Goal: Task Accomplishment & Management: Use online tool/utility

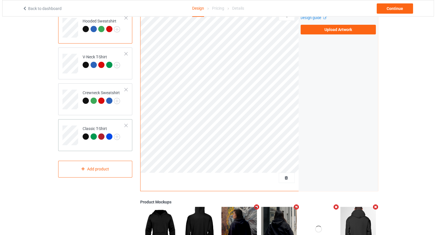
scroll to position [47, 0]
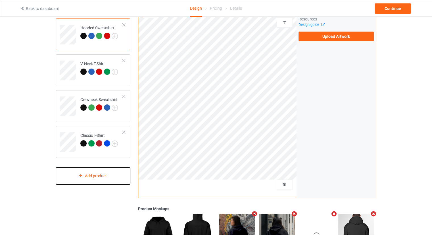
click at [64, 171] on div "Add product" at bounding box center [93, 175] width 74 height 17
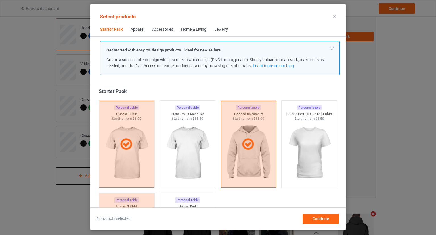
scroll to position [7, 0]
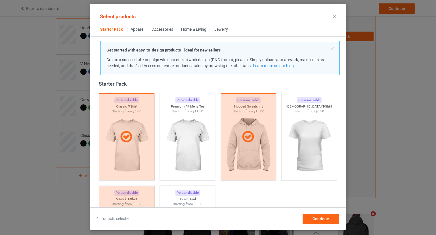
click at [191, 28] on div "Home & Living" at bounding box center [193, 30] width 25 height 6
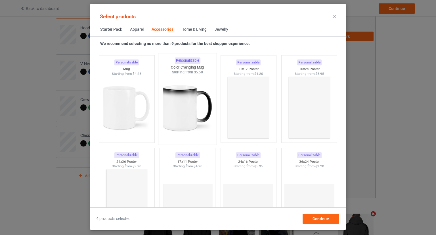
scroll to position [2533, 0]
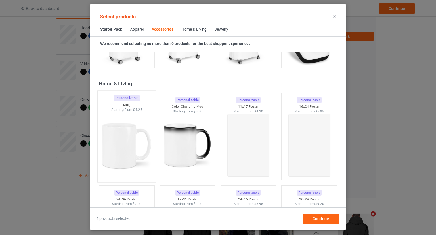
click at [120, 147] on div at bounding box center [127, 145] width 58 height 67
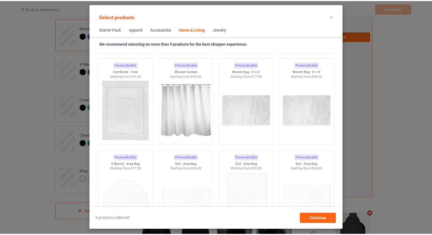
scroll to position [3130, 0]
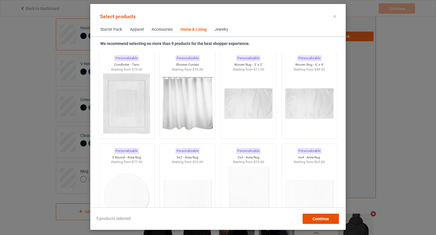
click at [315, 217] on span "Continue" at bounding box center [321, 218] width 16 height 5
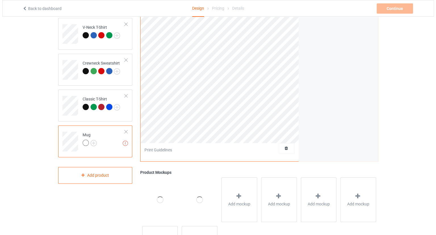
scroll to position [132, 0]
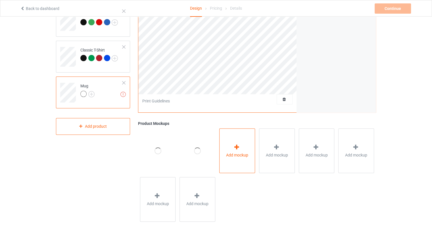
click at [232, 152] on span "Add mockup" at bounding box center [237, 155] width 22 height 6
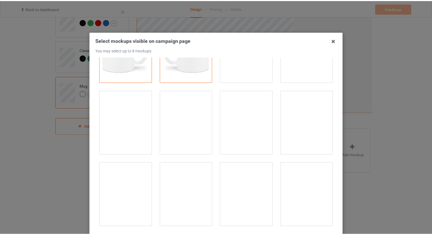
scroll to position [0, 0]
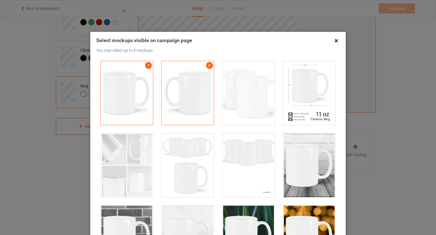
click at [334, 40] on icon at bounding box center [336, 40] width 9 height 9
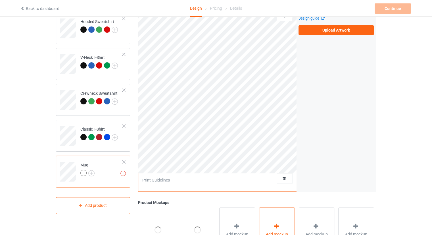
scroll to position [47, 0]
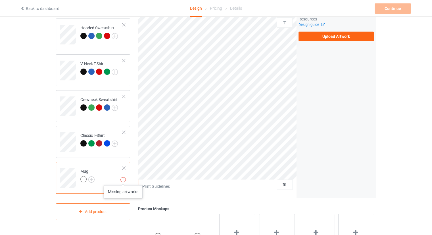
click at [123, 179] on img at bounding box center [122, 179] width 5 height 5
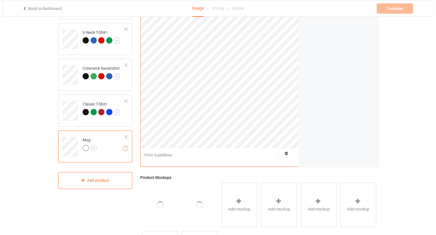
scroll to position [133, 0]
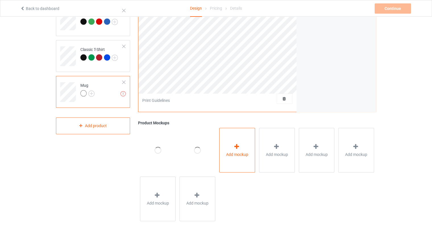
click at [236, 143] on icon at bounding box center [236, 146] width 7 height 6
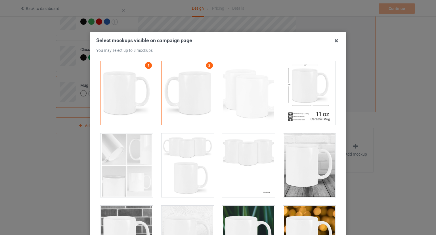
click at [251, 112] on div at bounding box center [248, 93] width 53 height 64
click at [290, 98] on div at bounding box center [309, 93] width 53 height 64
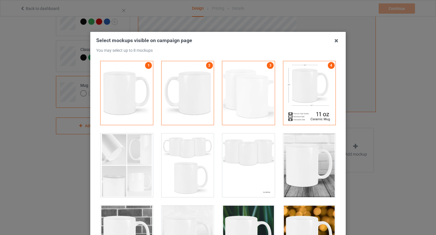
drag, startPoint x: 288, startPoint y: 157, endPoint x: 263, endPoint y: 158, distance: 24.7
click at [287, 157] on div at bounding box center [309, 165] width 53 height 64
click at [258, 159] on div at bounding box center [248, 165] width 53 height 64
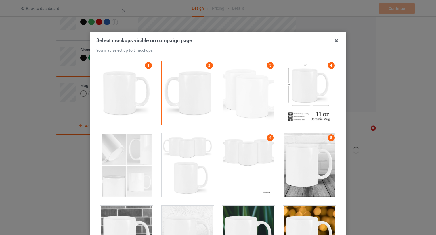
click at [184, 164] on div at bounding box center [188, 165] width 53 height 64
drag, startPoint x: 130, startPoint y: 163, endPoint x: 133, endPoint y: 170, distance: 8.1
click at [130, 163] on div at bounding box center [127, 165] width 53 height 64
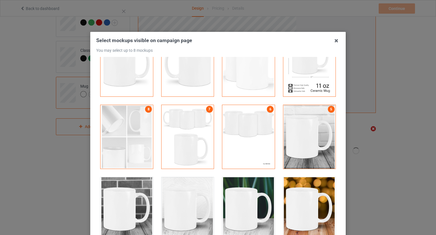
click at [124, 183] on div at bounding box center [127, 209] width 53 height 64
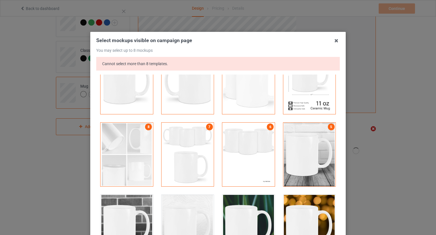
click at [189, 194] on div at bounding box center [187, 226] width 53 height 64
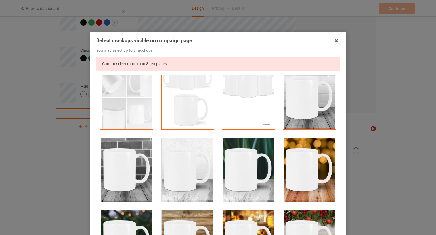
click at [128, 186] on div at bounding box center [127, 170] width 53 height 64
drag, startPoint x: 198, startPoint y: 184, endPoint x: 216, endPoint y: 180, distance: 18.3
click at [198, 184] on div at bounding box center [188, 170] width 53 height 64
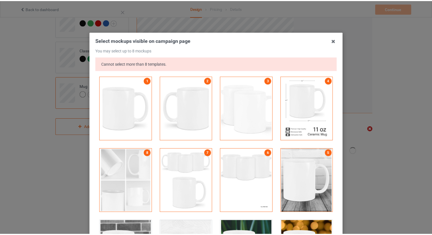
scroll to position [0, 0]
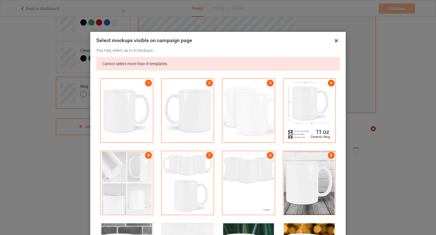
click at [337, 40] on icon at bounding box center [336, 40] width 9 height 9
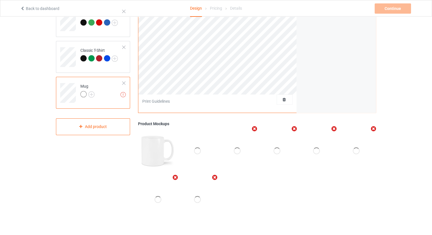
click at [156, 156] on img at bounding box center [158, 150] width 36 height 44
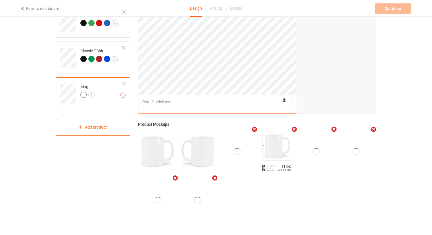
scroll to position [132, 0]
click at [245, 154] on div at bounding box center [237, 150] width 36 height 44
drag, startPoint x: 243, startPoint y: 153, endPoint x: 281, endPoint y: 195, distance: 57.1
click at [281, 197] on div at bounding box center [257, 174] width 238 height 97
click at [157, 150] on img at bounding box center [158, 150] width 36 height 44
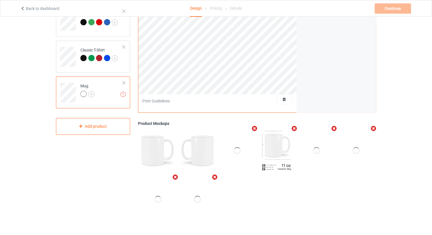
click at [199, 149] on img at bounding box center [198, 150] width 36 height 44
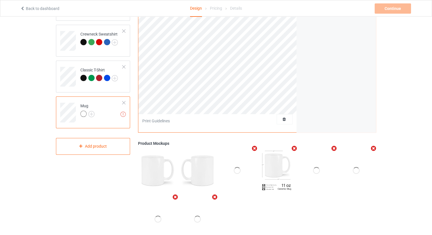
scroll to position [114, 0]
click at [253, 163] on div at bounding box center [237, 169] width 36 height 44
click at [313, 156] on div at bounding box center [317, 169] width 36 height 44
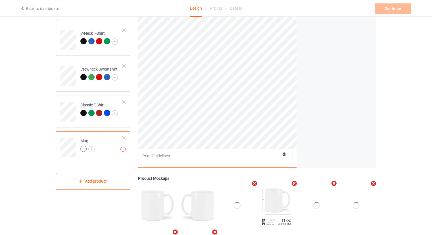
scroll to position [85, 0]
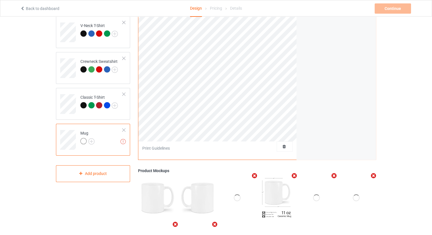
click at [90, 136] on div "Mug" at bounding box center [87, 137] width 14 height 14
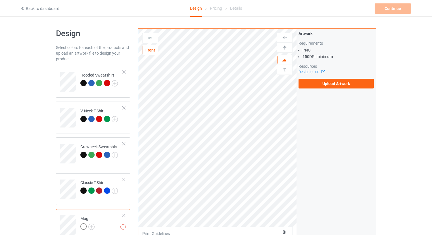
click at [149, 42] on div at bounding box center [150, 38] width 16 height 10
click at [152, 47] on div "Front" at bounding box center [150, 50] width 16 height 10
click at [153, 50] on div "Front" at bounding box center [150, 50] width 15 height 6
click at [149, 34] on div at bounding box center [150, 38] width 16 height 10
click at [154, 55] on div "Front" at bounding box center [150, 50] width 16 height 10
